Goal: Information Seeking & Learning: Find specific fact

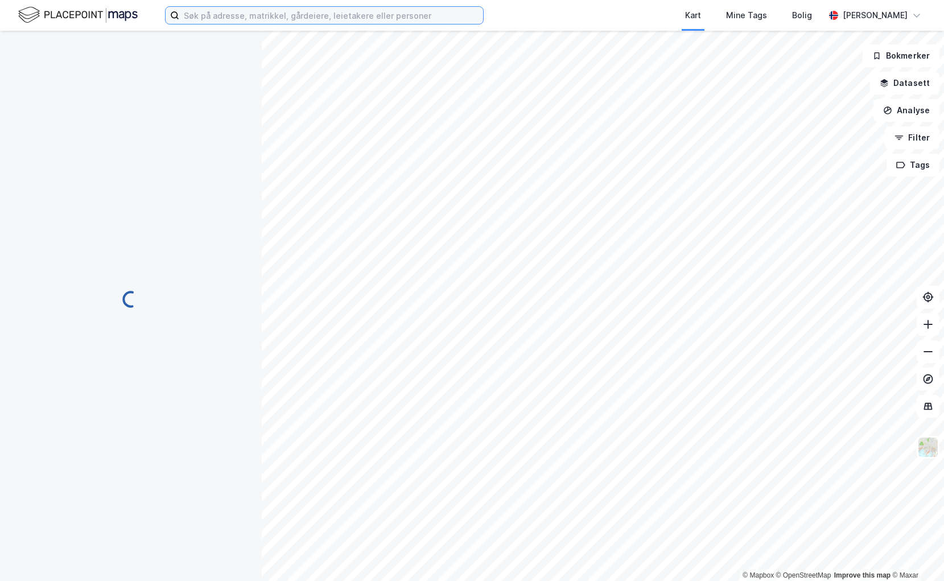
click at [222, 13] on input at bounding box center [331, 15] width 304 height 17
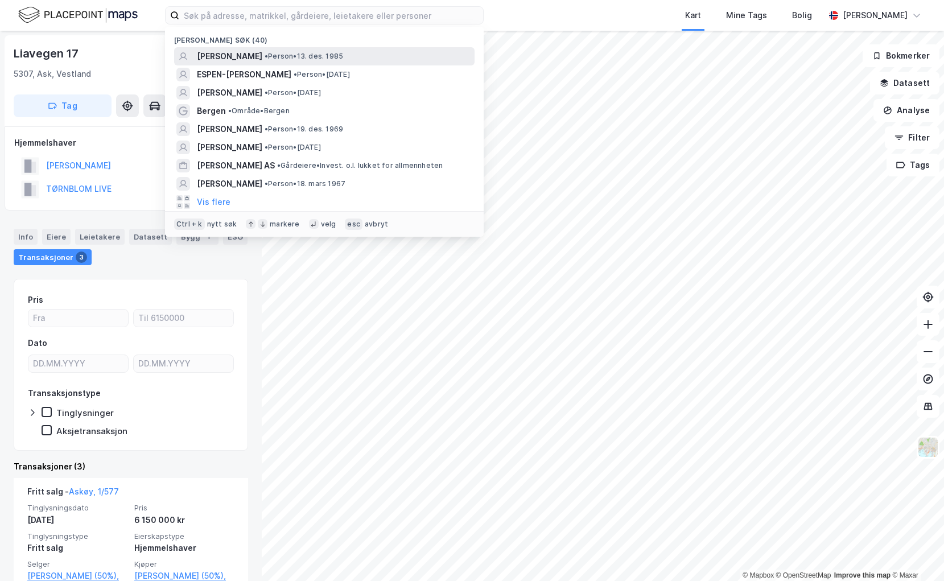
click at [229, 55] on span "[PERSON_NAME]" at bounding box center [229, 57] width 65 height 14
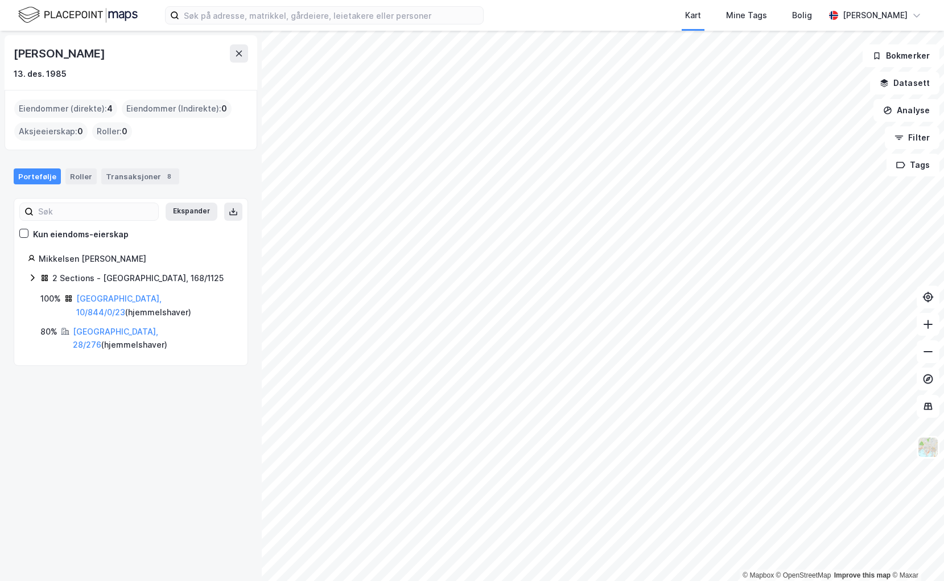
click at [32, 277] on icon at bounding box center [32, 277] width 9 height 9
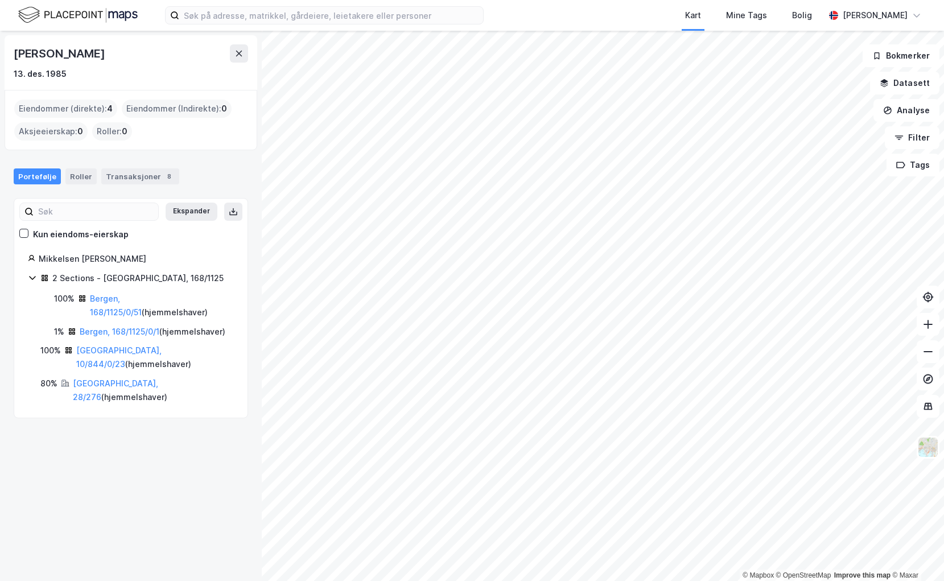
click at [903, 580] on html "Kart Mine Tags [PERSON_NAME] © Mapbox © OpenStreetMap Improve this map © [PERSO…" at bounding box center [472, 290] width 944 height 581
click at [402, 0] on html "Kart Mine Tags [PERSON_NAME] © Mapbox © OpenStreetMap Improve this map © [PERSO…" at bounding box center [472, 290] width 944 height 581
